Goal: Obtain resource: Download file/media

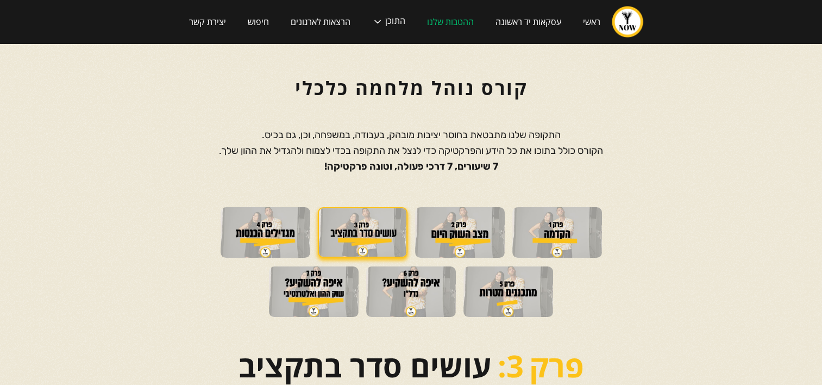
click at [78, 100] on section "קורס נוהל מלחמה כלכלי התקופה שלנו מתבטאת בחוסר יציבות מובהק, בעבודה, במשפחה, וכ…" at bounding box center [411, 114] width 822 height 142
click at [821, 229] on section at bounding box center [411, 264] width 822 height 114
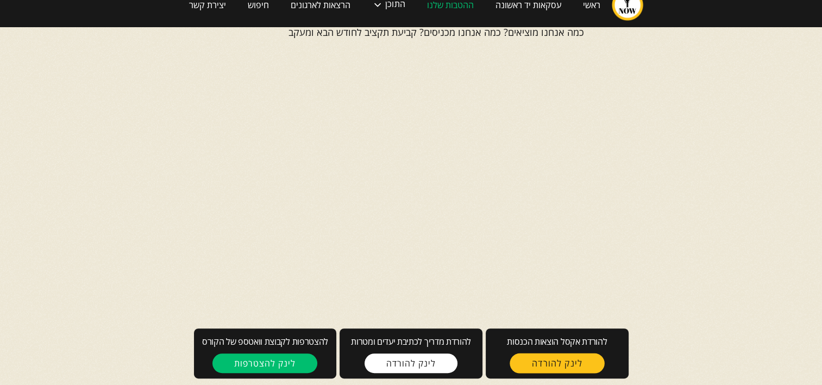
click at [548, 373] on link "לינק להורדה" at bounding box center [557, 363] width 95 height 20
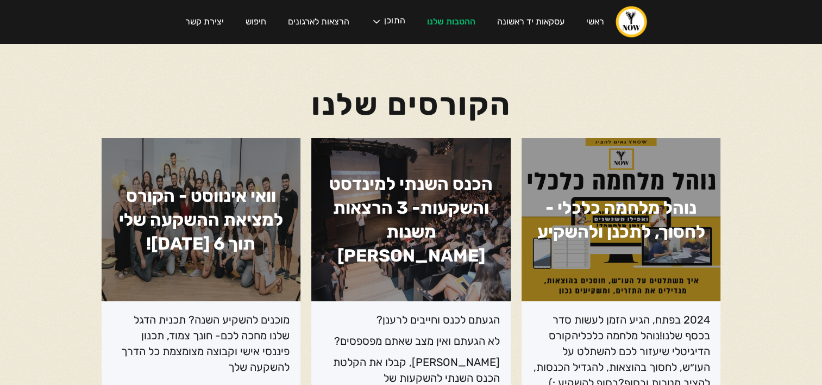
click at [495, 204] on h1 "הכנס השנתי למינדסט והשקעות- 3 הרצאות משנות חיים" at bounding box center [410, 219] width 199 height 163
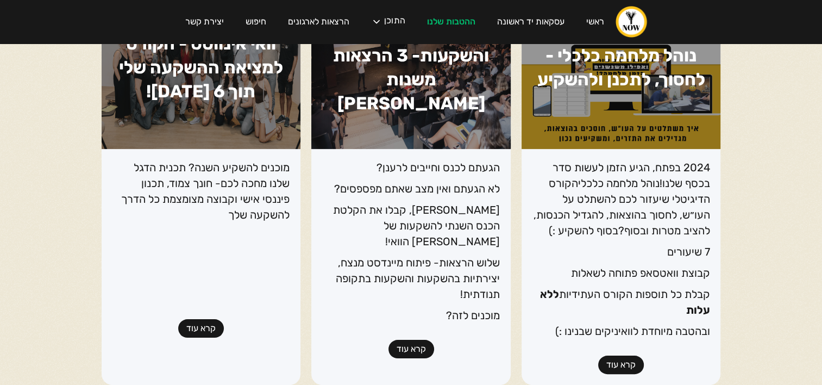
scroll to position [174, 0]
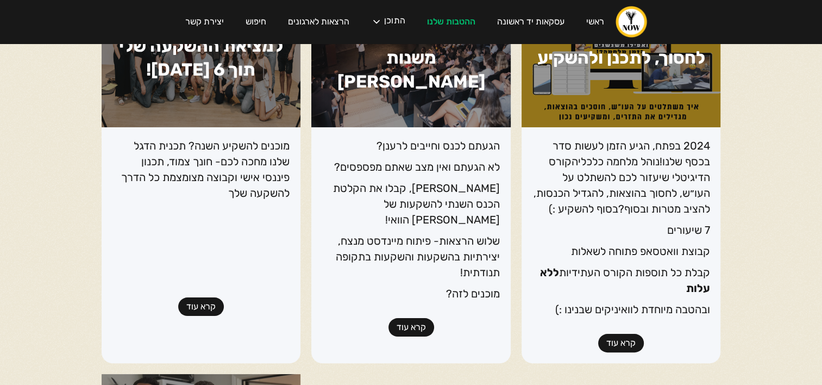
click at [406, 318] on link "קרא עוד" at bounding box center [411, 327] width 46 height 18
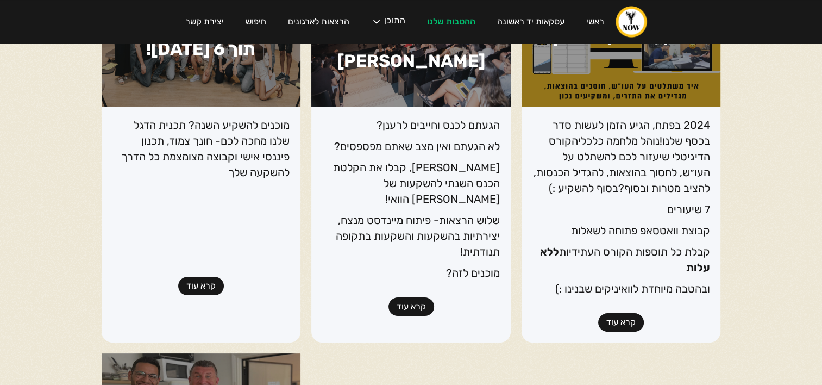
scroll to position [196, 0]
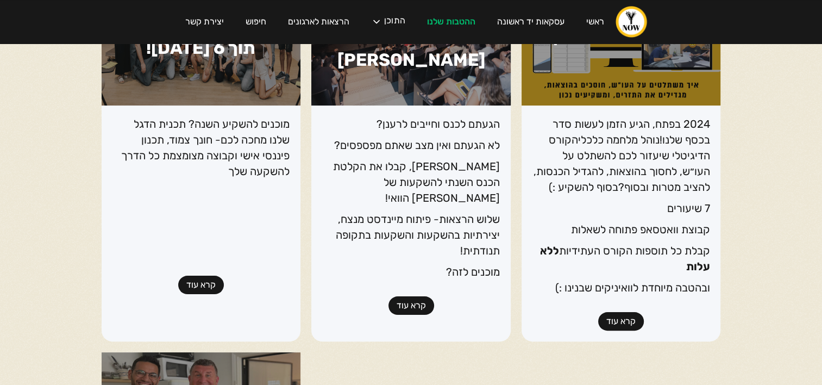
click at [197, 287] on link "קרא עוד" at bounding box center [201, 284] width 46 height 18
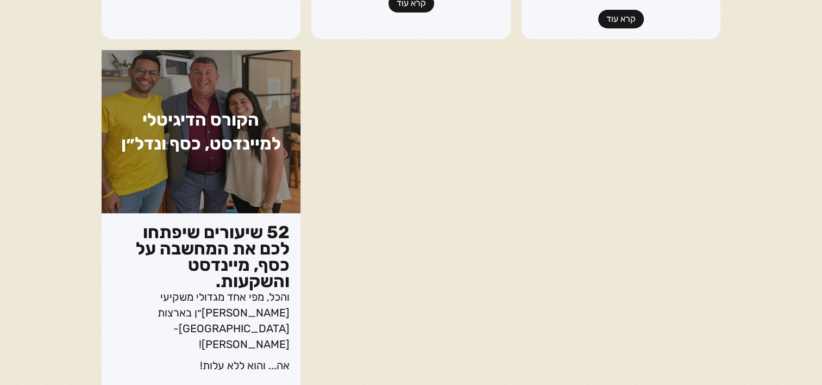
scroll to position [500, 0]
